Goal: Check status: Check status

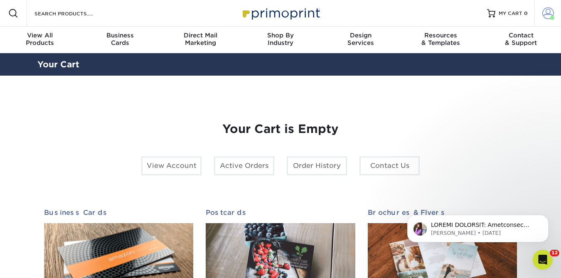
click at [543, 15] on span at bounding box center [548, 13] width 12 height 12
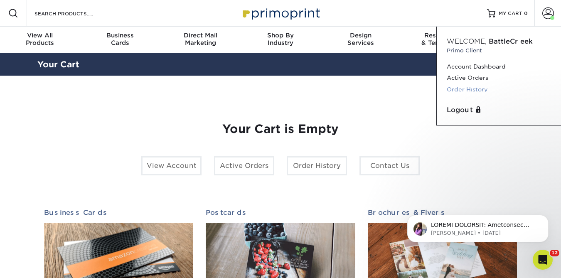
click at [470, 91] on link "Order History" at bounding box center [499, 89] width 104 height 11
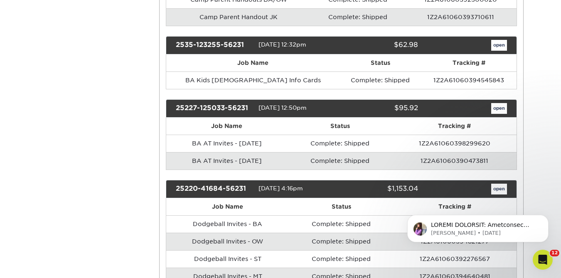
scroll to position [1339, 0]
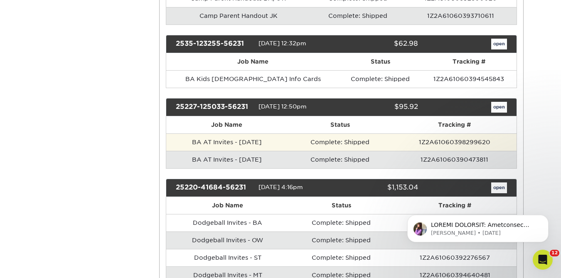
click at [214, 133] on td "BA AT Invites - July 2025" at bounding box center [227, 141] width 122 height 17
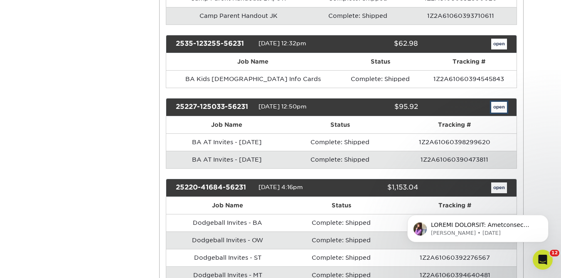
click at [492, 102] on link "open" at bounding box center [499, 107] width 16 height 11
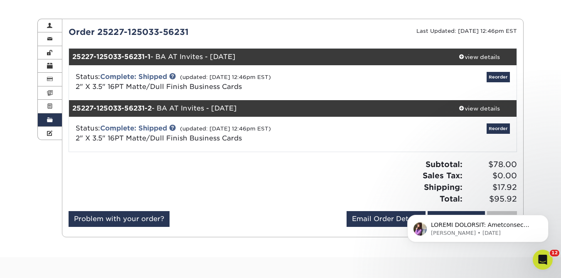
scroll to position [73, 0]
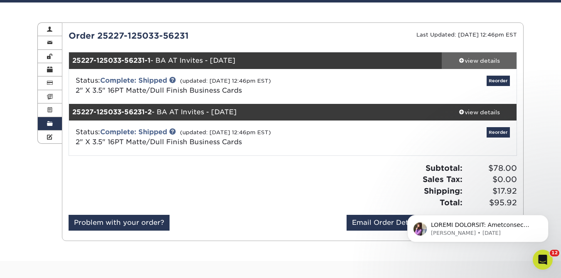
click at [476, 61] on div "view details" at bounding box center [479, 60] width 75 height 8
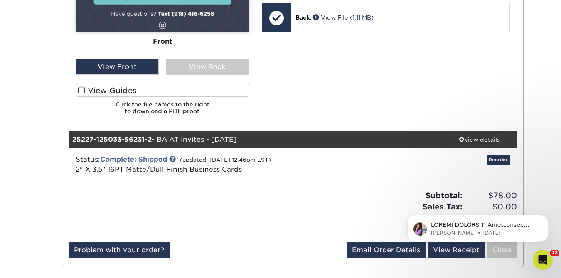
scroll to position [0, 0]
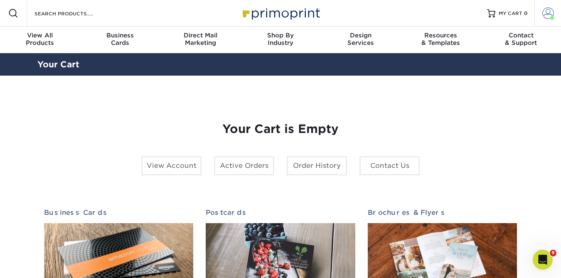
click at [548, 11] on span at bounding box center [548, 13] width 12 height 12
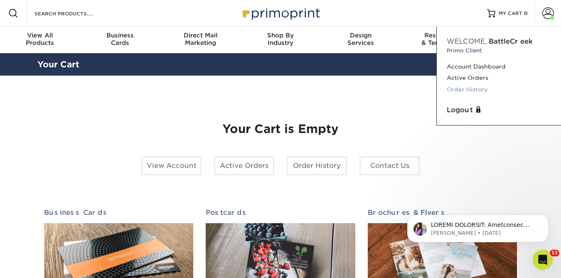
click at [469, 87] on link "Order History" at bounding box center [499, 89] width 104 height 11
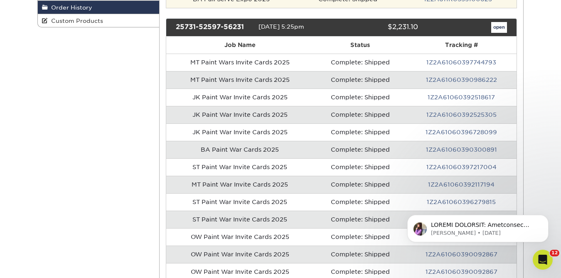
scroll to position [189, 0]
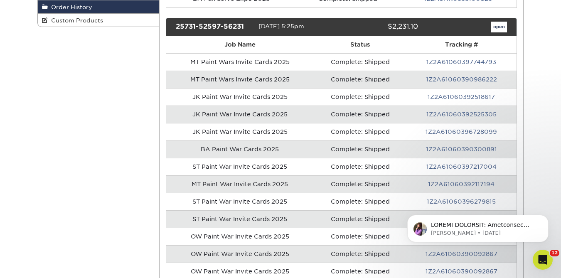
click at [258, 149] on td "BA Paint War Cards 2025" at bounding box center [240, 148] width 148 height 17
click at [387, 147] on td "Complete: Shipped" at bounding box center [360, 148] width 93 height 17
click at [497, 27] on link "open" at bounding box center [499, 27] width 16 height 11
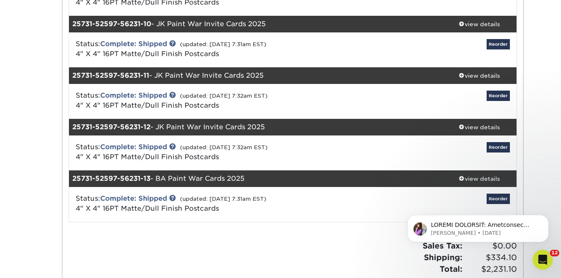
scroll to position [576, 0]
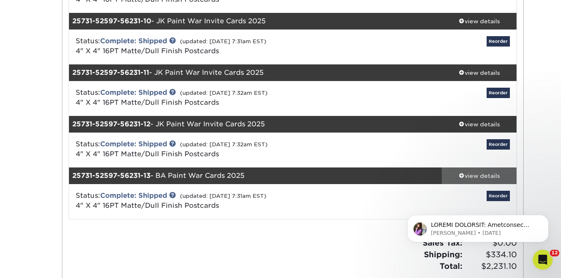
click at [478, 174] on div "view details" at bounding box center [479, 176] width 75 height 8
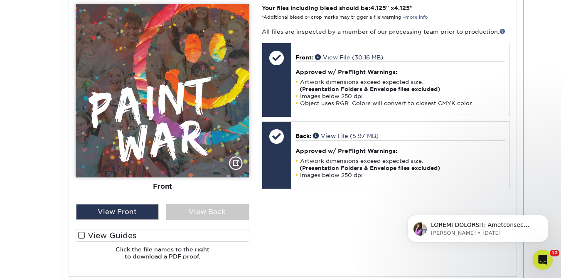
scroll to position [962, 0]
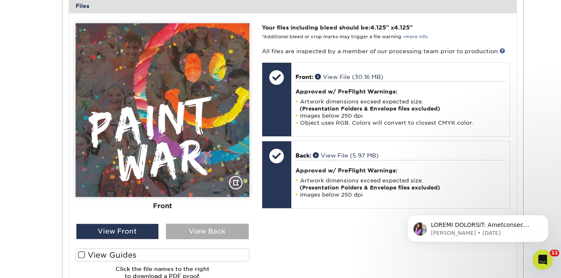
click at [201, 232] on div "View Back" at bounding box center [207, 231] width 83 height 16
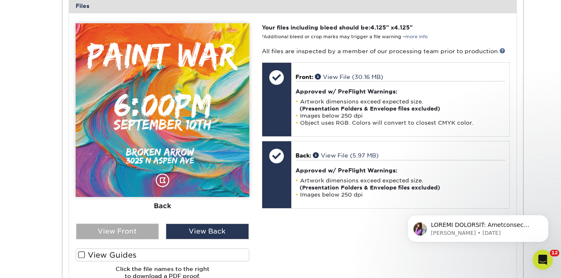
click at [148, 231] on div "View Front" at bounding box center [117, 231] width 83 height 16
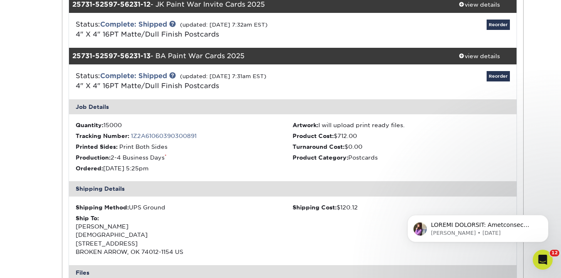
scroll to position [664, 0]
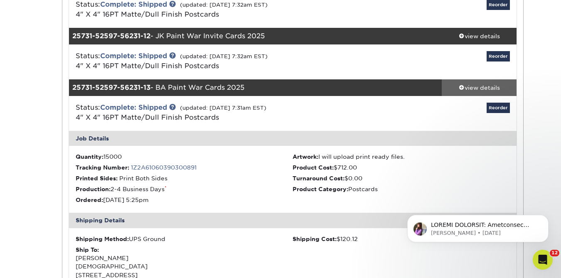
click at [461, 88] on span at bounding box center [462, 87] width 6 height 6
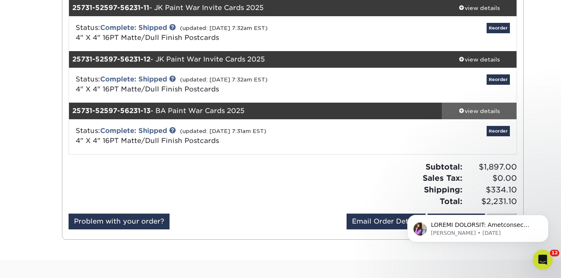
scroll to position [624, 0]
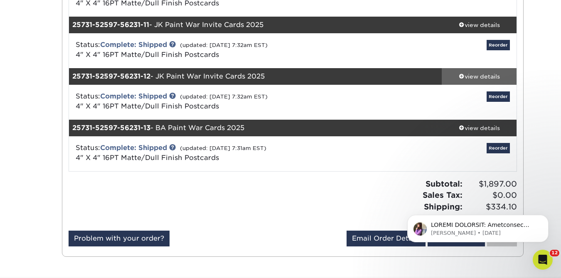
click at [487, 76] on div "view details" at bounding box center [479, 76] width 75 height 8
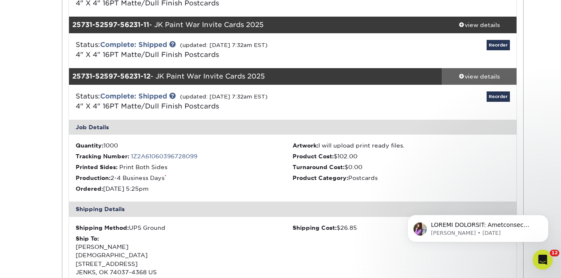
click at [487, 76] on div "view details" at bounding box center [479, 76] width 75 height 8
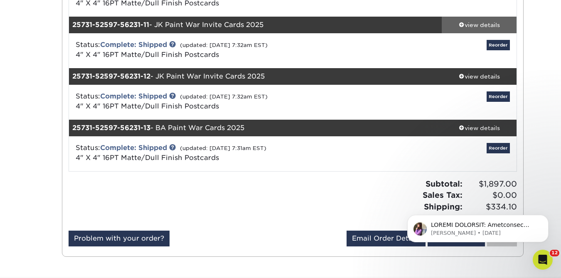
click at [477, 26] on div "view details" at bounding box center [479, 25] width 75 height 8
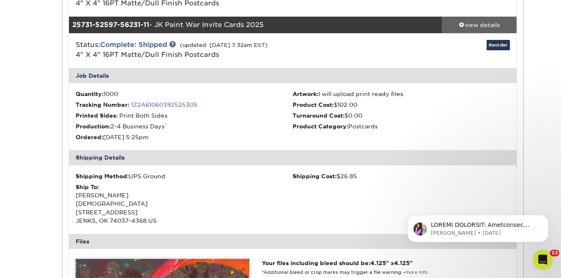
click at [470, 25] on div "view details" at bounding box center [479, 25] width 75 height 8
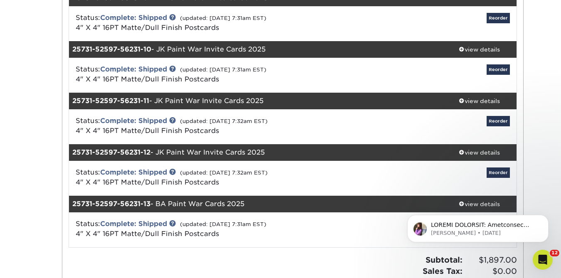
scroll to position [547, 0]
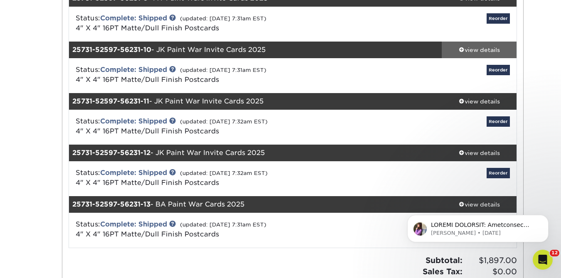
click at [480, 52] on div "view details" at bounding box center [479, 50] width 75 height 8
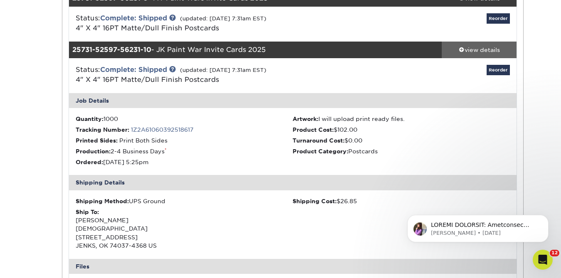
click at [480, 52] on div "view details" at bounding box center [479, 50] width 75 height 8
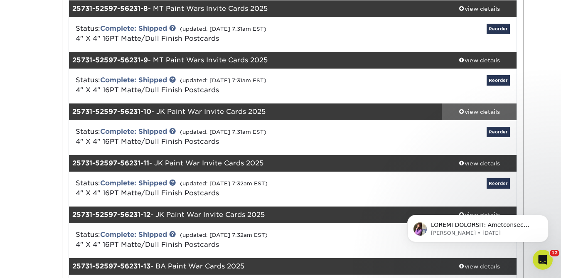
scroll to position [476, 0]
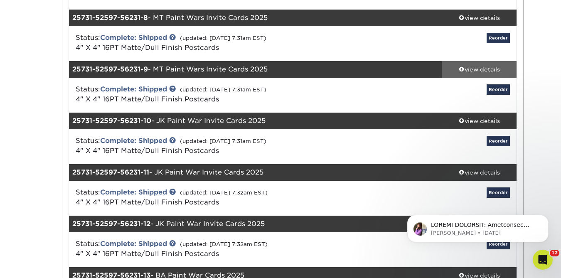
click at [473, 71] on div "view details" at bounding box center [479, 69] width 75 height 8
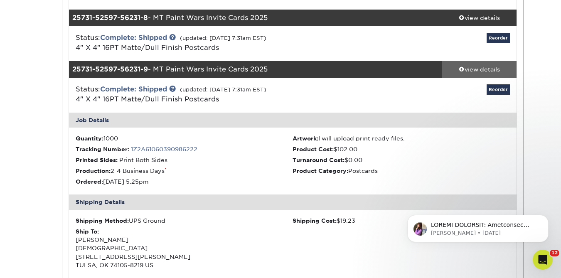
click at [472, 69] on div "view details" at bounding box center [479, 69] width 75 height 8
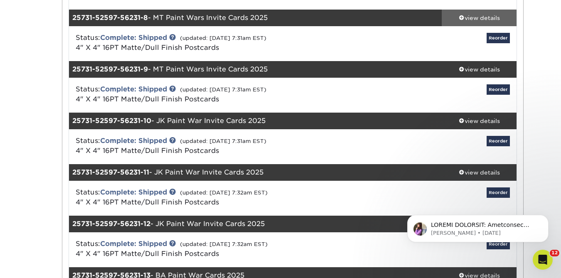
click at [473, 14] on div "view details" at bounding box center [479, 18] width 75 height 8
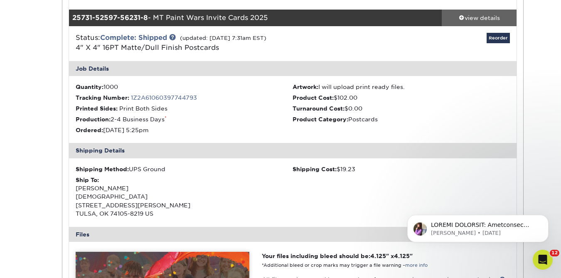
click at [470, 17] on div "view details" at bounding box center [479, 18] width 75 height 8
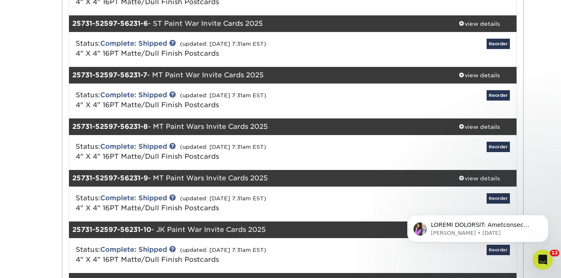
scroll to position [351, 0]
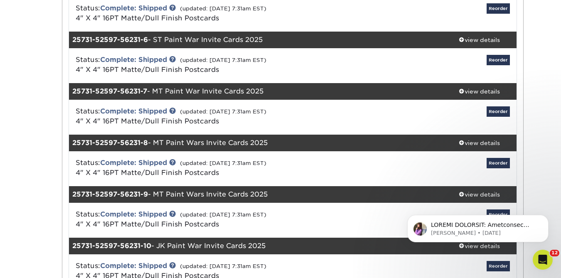
click at [466, 100] on div "Status: Complete: Shipped (updated: 08/06/2025 7:31am EST) 4" X 4" 16PT Matte/D…" at bounding box center [293, 117] width 460 height 35
click at [467, 92] on div "view details" at bounding box center [479, 91] width 75 height 8
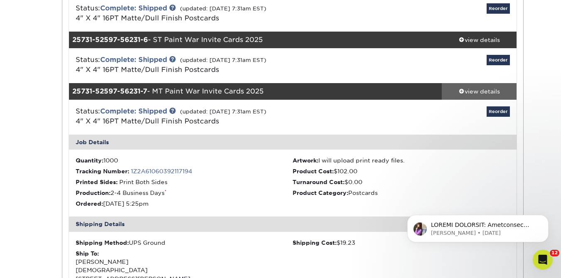
click at [467, 92] on div "view details" at bounding box center [479, 91] width 75 height 8
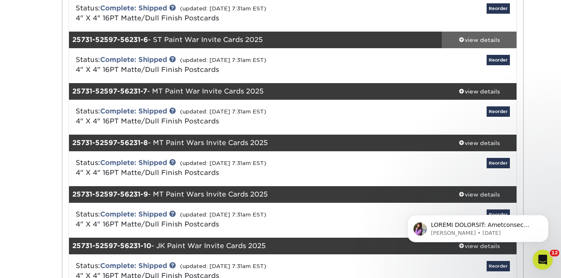
click at [469, 40] on div "view details" at bounding box center [479, 40] width 75 height 8
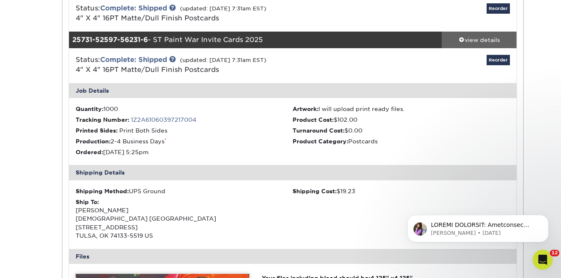
click at [469, 40] on div "view details" at bounding box center [479, 40] width 75 height 8
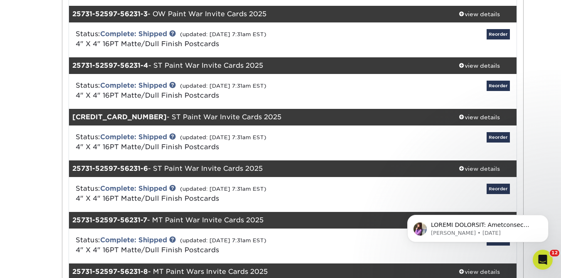
scroll to position [210, 0]
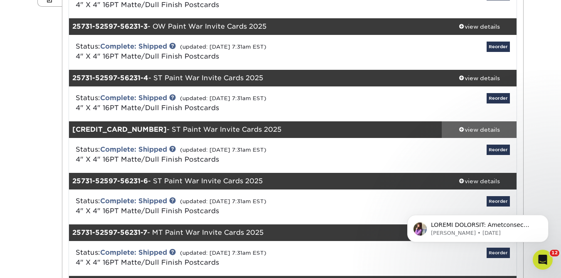
click at [485, 125] on div "view details" at bounding box center [479, 129] width 75 height 8
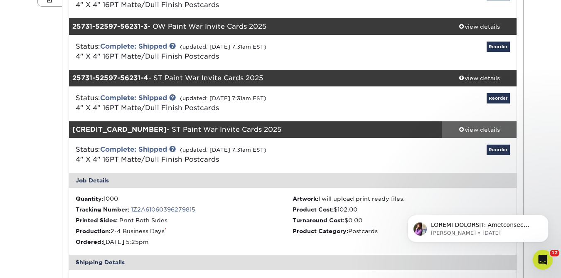
click at [472, 129] on div "view details" at bounding box center [479, 129] width 75 height 8
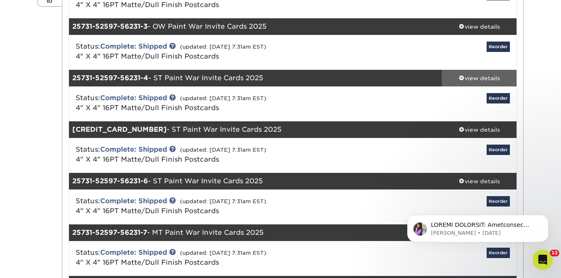
click at [473, 80] on div "view details" at bounding box center [479, 78] width 75 height 8
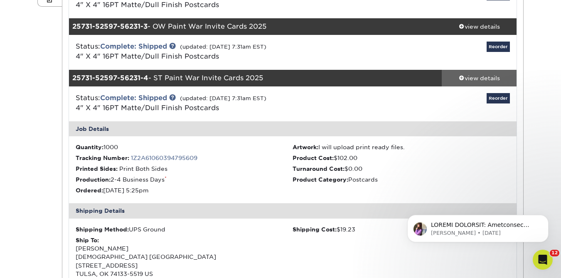
click at [473, 80] on div "view details" at bounding box center [479, 78] width 75 height 8
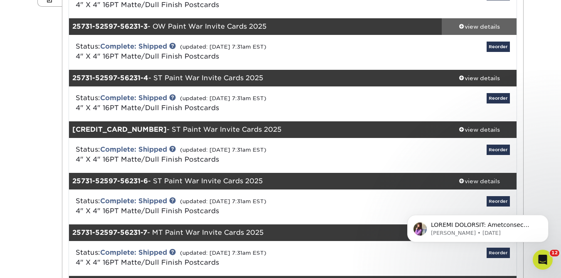
click at [473, 28] on div "view details" at bounding box center [479, 26] width 75 height 8
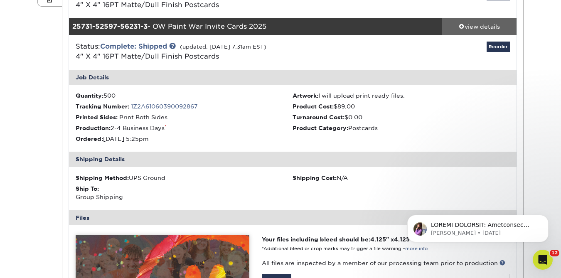
click at [473, 28] on div "view details" at bounding box center [479, 26] width 75 height 8
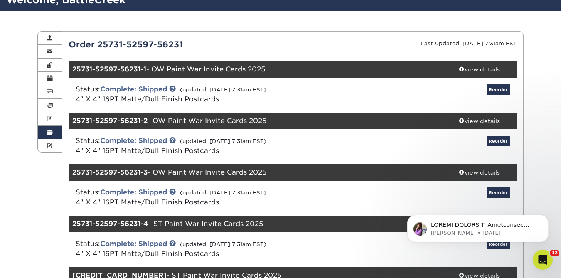
scroll to position [58, 0]
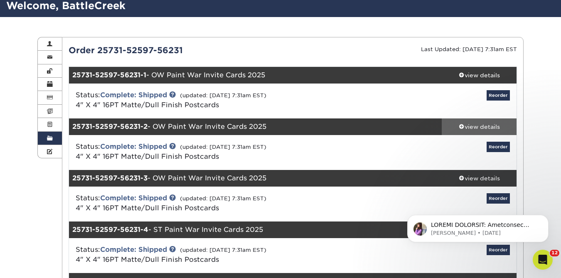
click at [463, 123] on span at bounding box center [462, 126] width 6 height 6
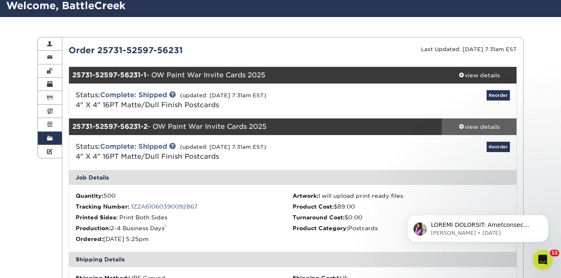
click at [463, 123] on span at bounding box center [462, 126] width 6 height 6
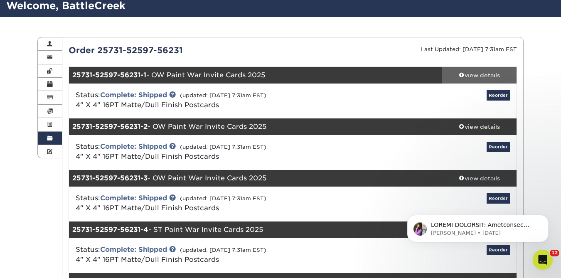
click at [471, 71] on div "view details" at bounding box center [479, 75] width 75 height 8
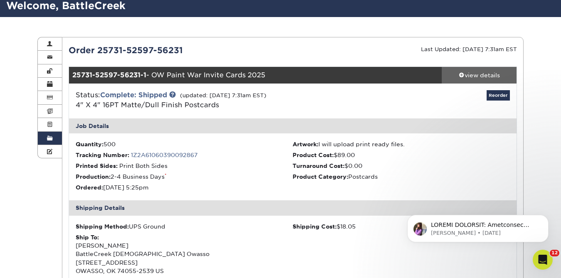
click at [471, 71] on div "view details" at bounding box center [479, 75] width 75 height 8
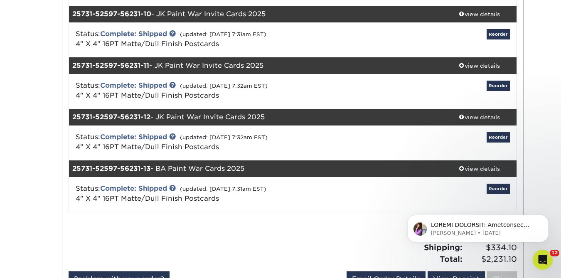
scroll to position [580, 0]
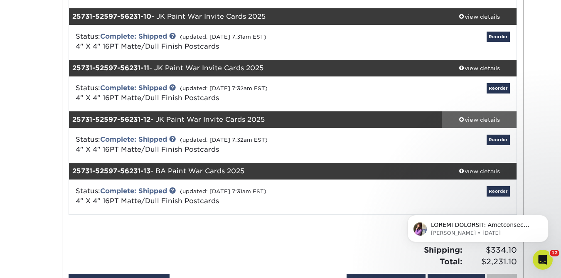
click at [489, 118] on div "view details" at bounding box center [479, 119] width 75 height 8
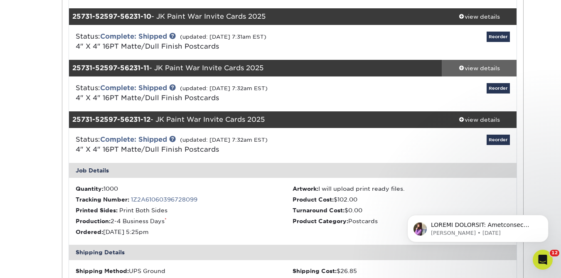
click at [487, 69] on div "view details" at bounding box center [479, 68] width 75 height 8
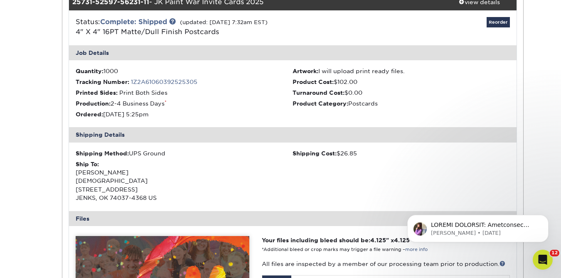
scroll to position [647, 0]
